Goal: Navigation & Orientation: Go to known website

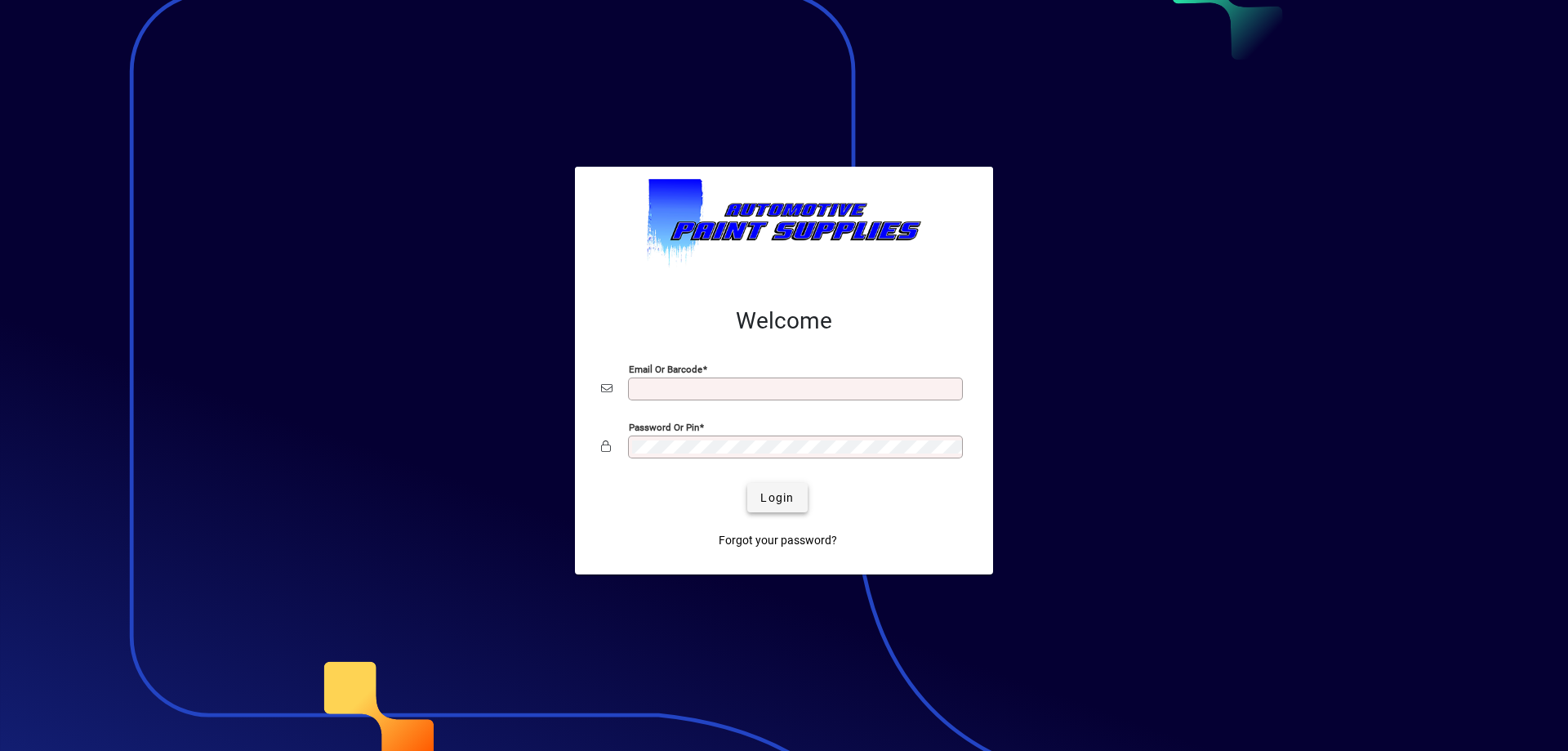
type input "**********"
click at [786, 507] on span "submit" at bounding box center [777, 497] width 60 height 39
